Goal: Transaction & Acquisition: Obtain resource

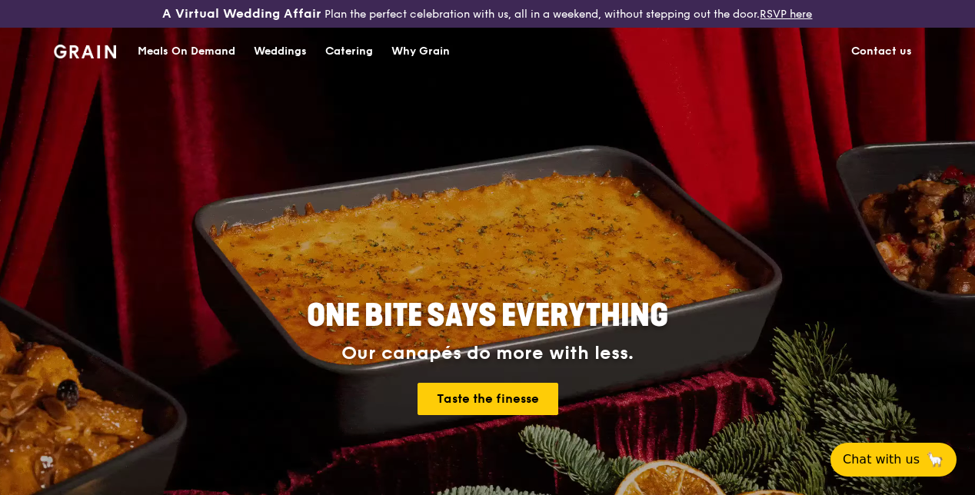
click at [345, 58] on div "Catering" at bounding box center [349, 51] width 48 height 46
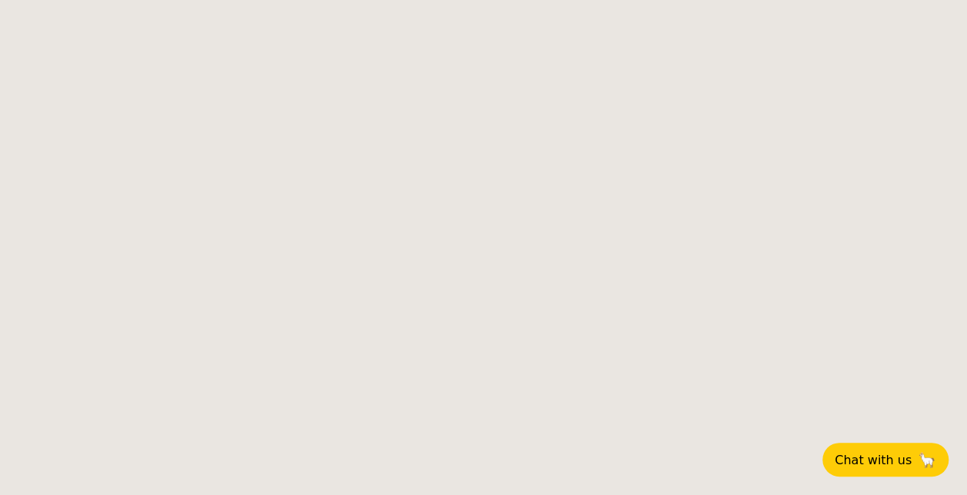
select select
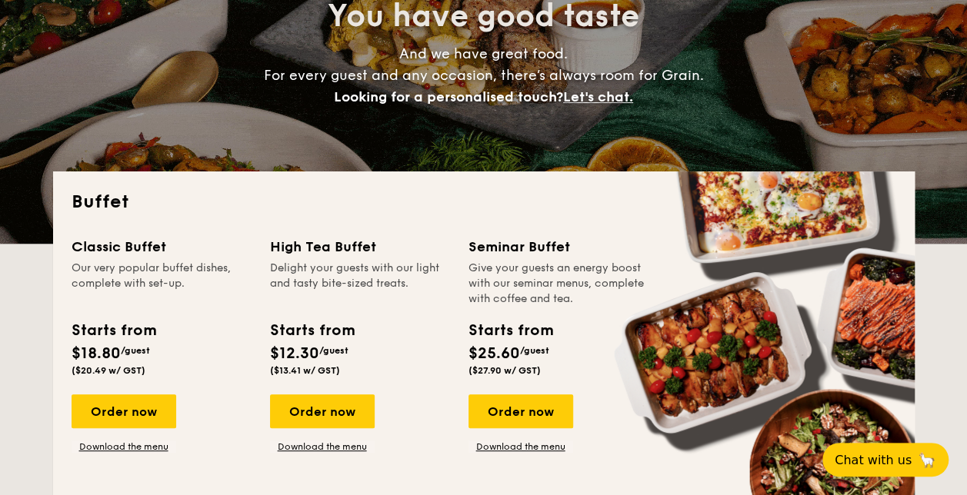
scroll to position [385, 0]
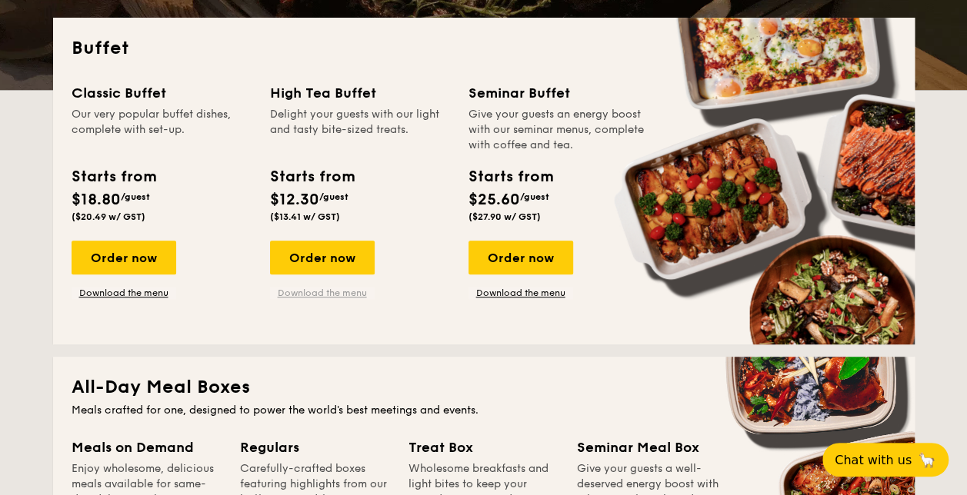
click at [293, 295] on link "Download the menu" at bounding box center [322, 293] width 105 height 12
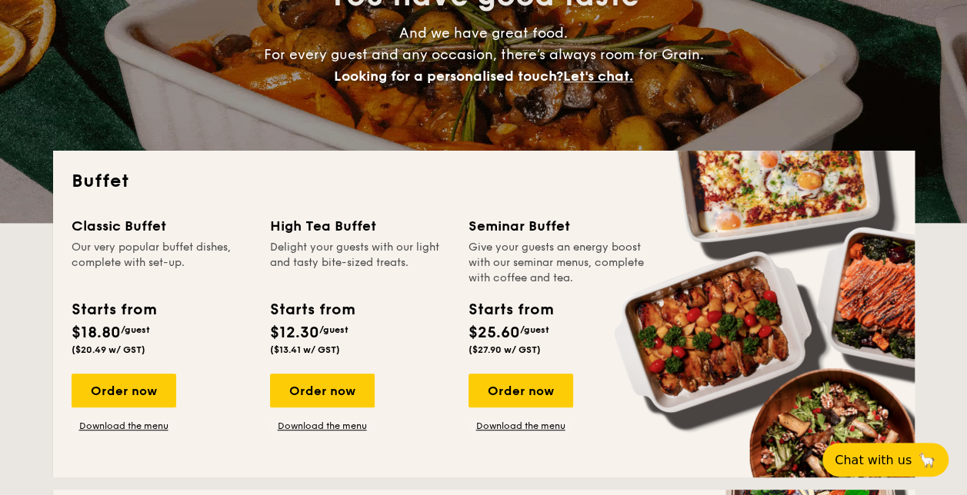
scroll to position [0, 0]
